Goal: Task Accomplishment & Management: Use online tool/utility

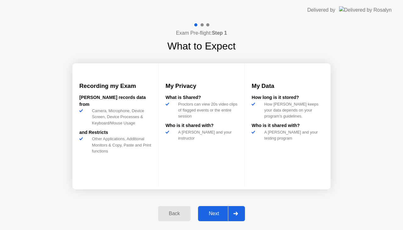
click at [213, 214] on div "Next" at bounding box center [214, 214] width 28 height 6
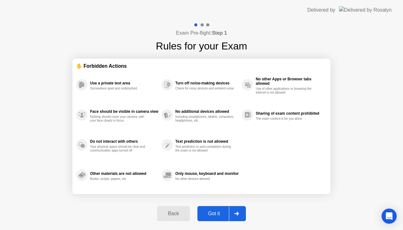
click at [213, 214] on div "Got it" at bounding box center [214, 214] width 30 height 6
select select "**********"
select select "*******"
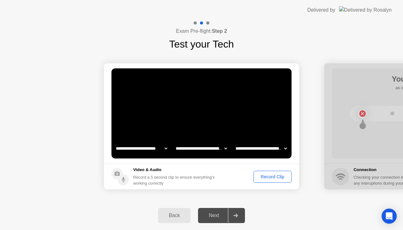
click at [271, 175] on div "Record Clip" at bounding box center [273, 176] width 34 height 5
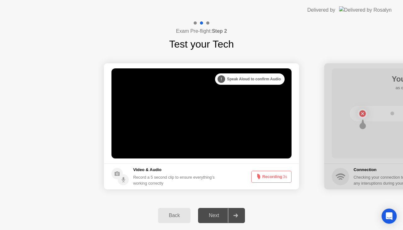
click at [272, 178] on button "Recording 3s" at bounding box center [271, 177] width 40 height 12
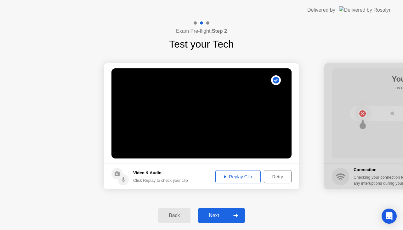
click at [241, 176] on div "Replay Clip" at bounding box center [238, 176] width 41 height 5
click at [219, 216] on div "Next" at bounding box center [214, 216] width 28 height 6
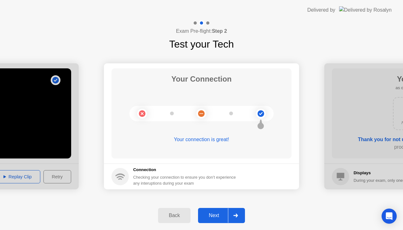
click at [219, 216] on div "Next" at bounding box center [214, 216] width 28 height 6
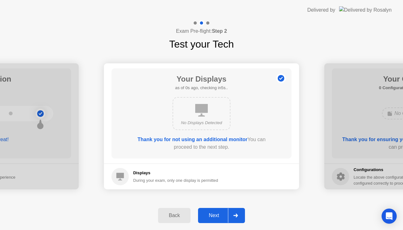
click at [218, 216] on div "Next" at bounding box center [214, 216] width 28 height 6
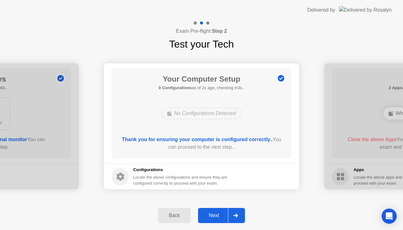
click at [217, 214] on div "Next" at bounding box center [214, 216] width 28 height 6
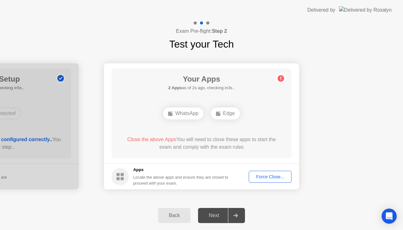
click at [268, 174] on div "Force Close..." at bounding box center [270, 176] width 38 height 5
click at [267, 176] on div "Force Close..." at bounding box center [270, 176] width 38 height 5
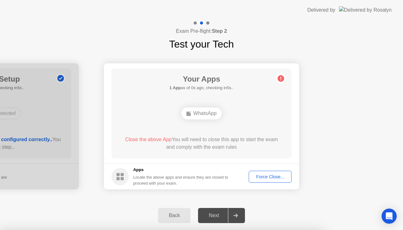
click at [263, 178] on div "Force Close..." at bounding box center [270, 176] width 38 height 5
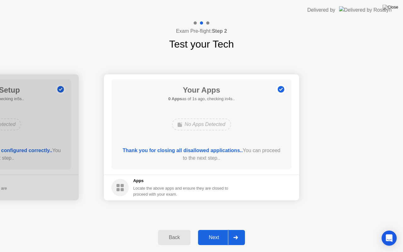
click at [214, 230] on div "Next" at bounding box center [214, 238] width 28 height 6
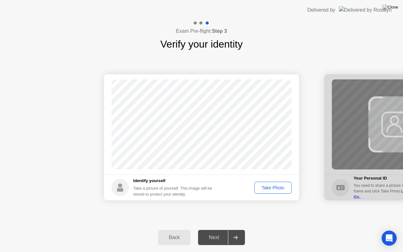
click at [275, 187] on div "Take Photo" at bounding box center [273, 187] width 33 height 5
click at [217, 230] on div "Next" at bounding box center [214, 238] width 28 height 6
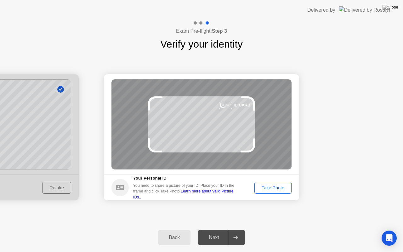
click at [280, 187] on div "Take Photo" at bounding box center [273, 187] width 33 height 5
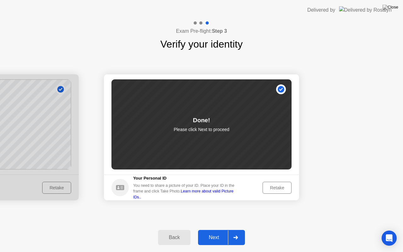
click at [214, 230] on div "Next" at bounding box center [214, 238] width 28 height 6
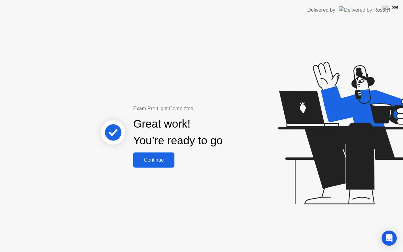
click at [166, 164] on button "Continue" at bounding box center [153, 160] width 41 height 15
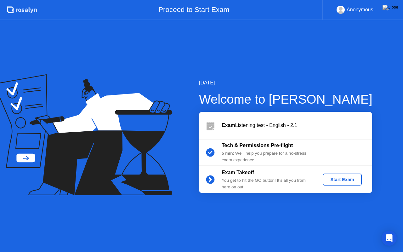
click at [347, 180] on div "Start Exam" at bounding box center [343, 179] width 34 height 5
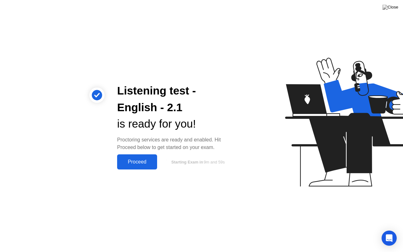
click at [130, 155] on button "Proceed" at bounding box center [137, 161] width 40 height 15
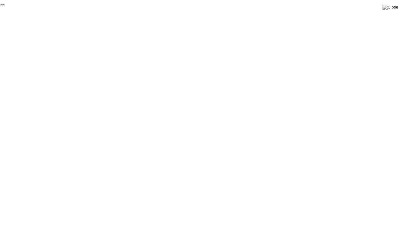
click div "End Proctoring Session"
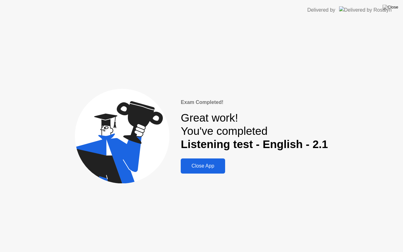
click at [207, 168] on div "Close App" at bounding box center [203, 166] width 40 height 6
